Goal: Task Accomplishment & Management: Manage account settings

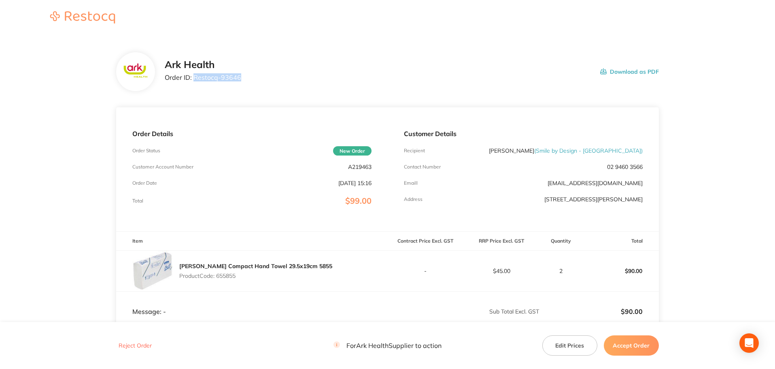
drag, startPoint x: 243, startPoint y: 78, endPoint x: 193, endPoint y: 81, distance: 49.5
click at [193, 81] on div "Ark Health Order ID: Restocq- 93646 Download as PDF" at bounding box center [412, 71] width 494 height 25
copy p "Restocq- 93646"
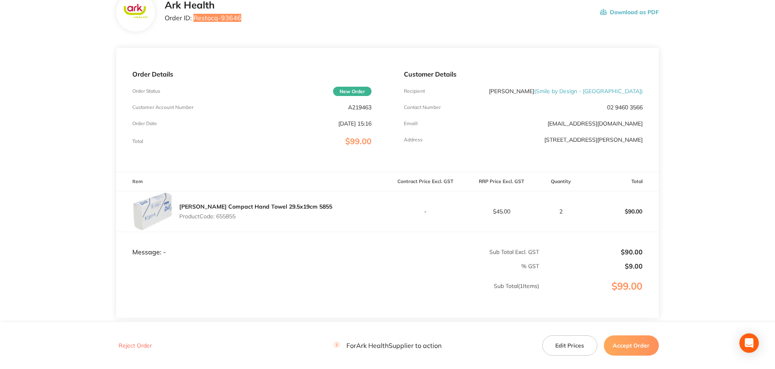
scroll to position [120, 0]
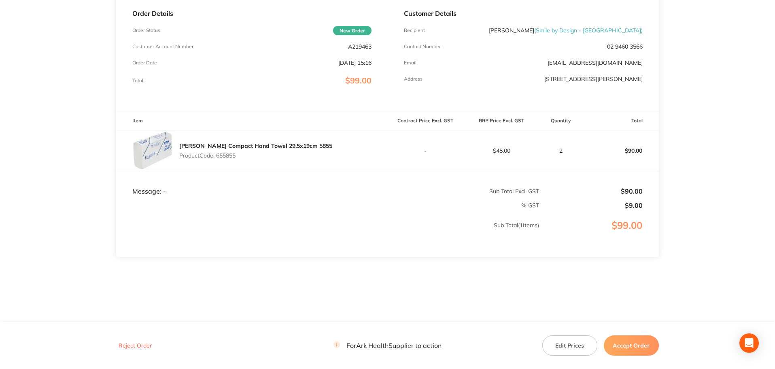
click at [632, 347] on button "Accept Order" at bounding box center [631, 345] width 55 height 20
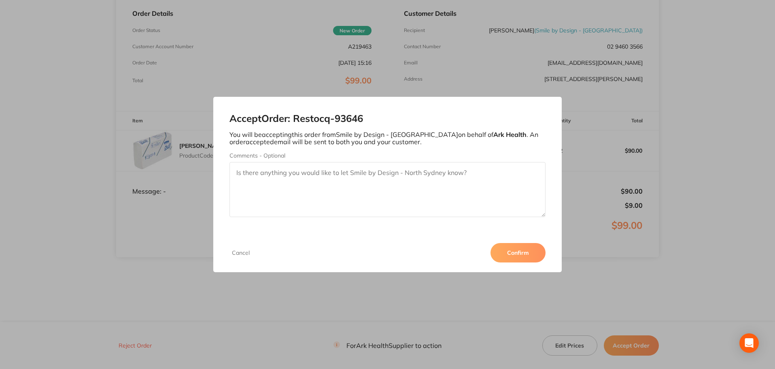
click at [522, 257] on button "Confirm" at bounding box center [518, 252] width 55 height 19
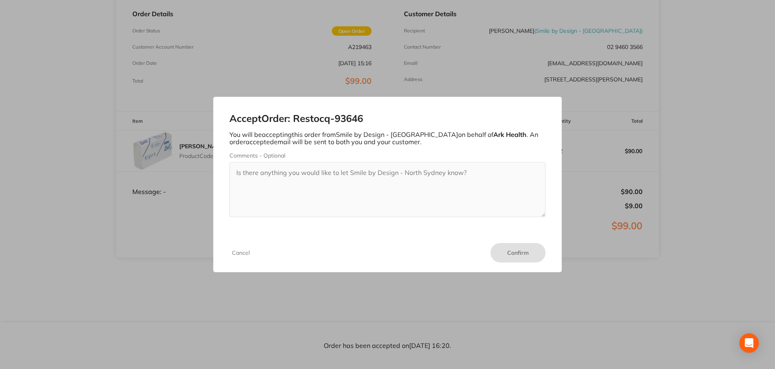
scroll to position [120, 0]
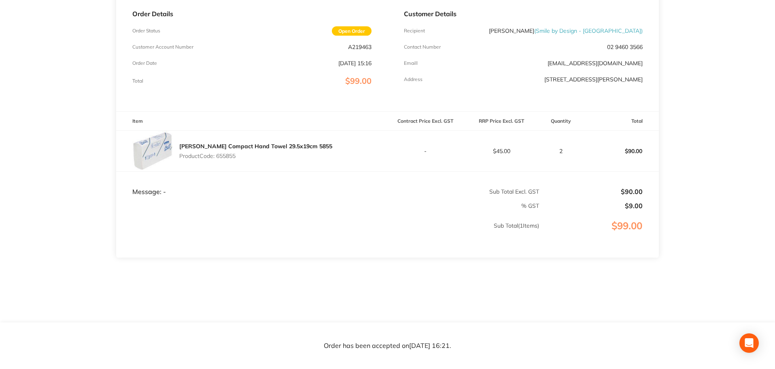
click at [382, 292] on section "Ark Health Order ID: Restocq- 93646 Download as PDF Order Details Order Status …" at bounding box center [387, 119] width 543 height 406
click at [730, 149] on main "Ark Health Order ID: Restocq- 93646 Download as PDF Order Details Order Status …" at bounding box center [387, 119] width 775 height 406
click at [726, 170] on main "Ark Health Order ID: Restocq- 93646 Download as PDF Order Details Order Status …" at bounding box center [387, 119] width 775 height 406
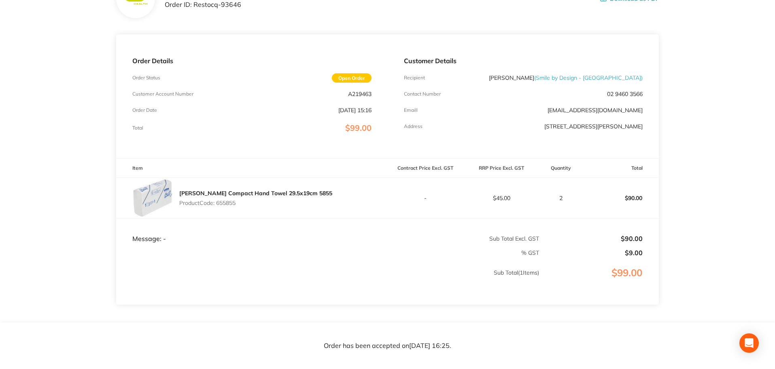
scroll to position [0, 0]
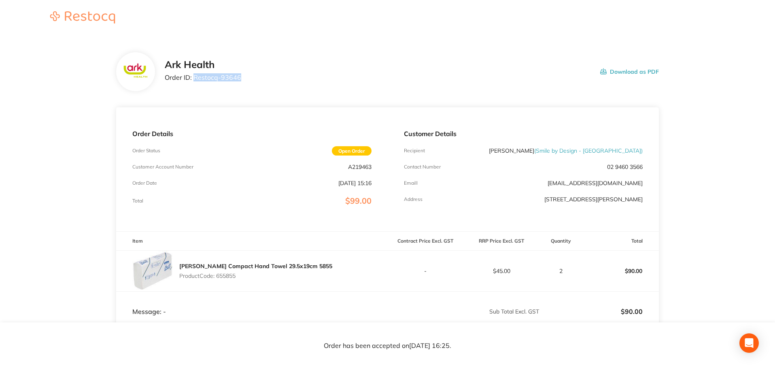
drag, startPoint x: 241, startPoint y: 76, endPoint x: 194, endPoint y: 78, distance: 46.6
click at [194, 78] on div "Ark Health Order ID: Restocq- 93646 Download as PDF" at bounding box center [412, 71] width 494 height 25
copy p "Restocq- 93646"
